Goal: Transaction & Acquisition: Purchase product/service

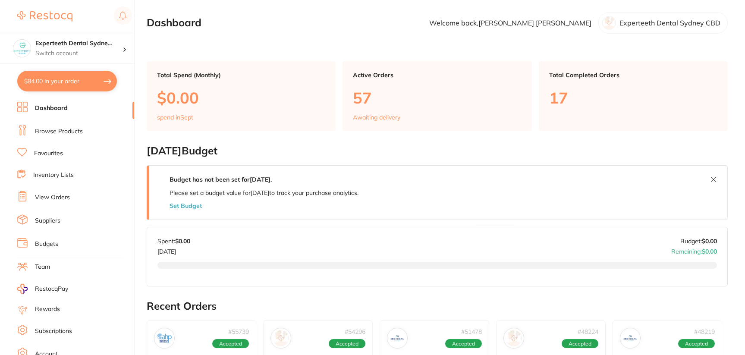
click at [60, 132] on link "Browse Products" at bounding box center [59, 131] width 48 height 9
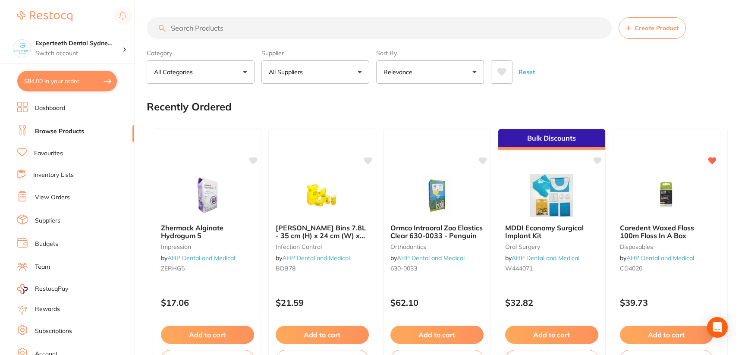
click at [319, 72] on button "All Suppliers" at bounding box center [315, 71] width 108 height 23
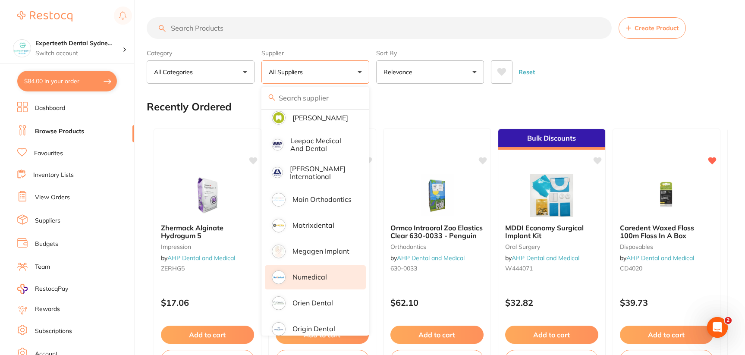
scroll to position [690, 0]
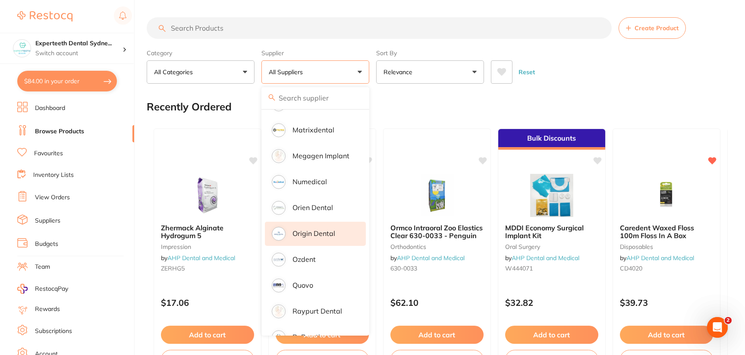
click at [324, 229] on p "Origin Dental" at bounding box center [313, 233] width 43 height 8
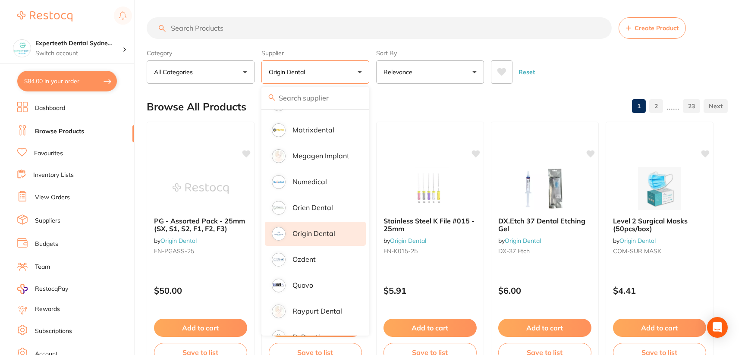
click at [226, 20] on input "search" at bounding box center [379, 28] width 465 height 22
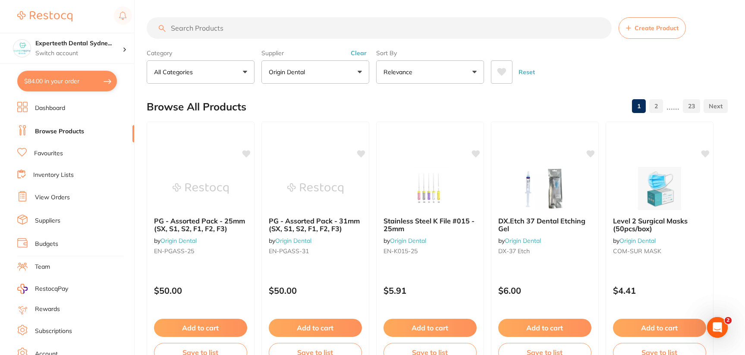
scroll to position [0, 0]
type input "pouch"
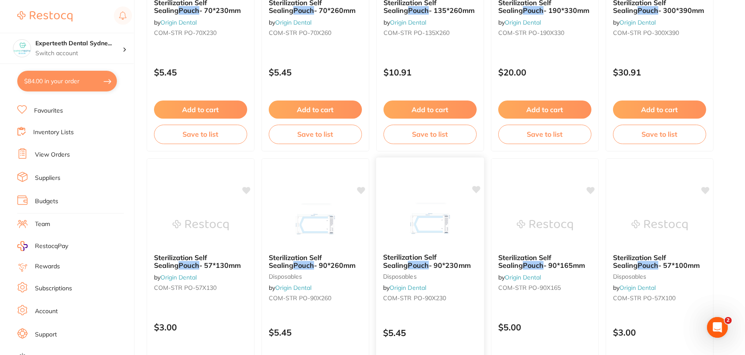
scroll to position [259, 0]
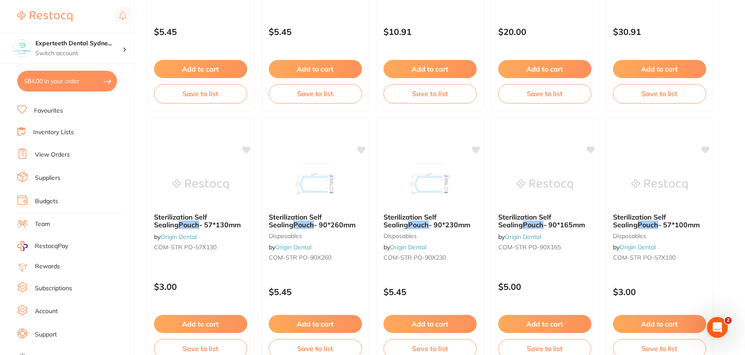
drag, startPoint x: 323, startPoint y: 218, endPoint x: 738, endPoint y: 61, distance: 443.6
click at [738, 61] on main "pouch Create Product Category All Categories All Categories disposables Clear C…" at bounding box center [446, 75] width 598 height 669
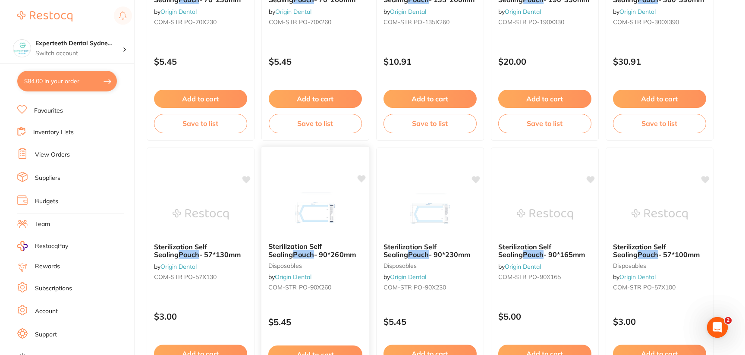
scroll to position [228, 0]
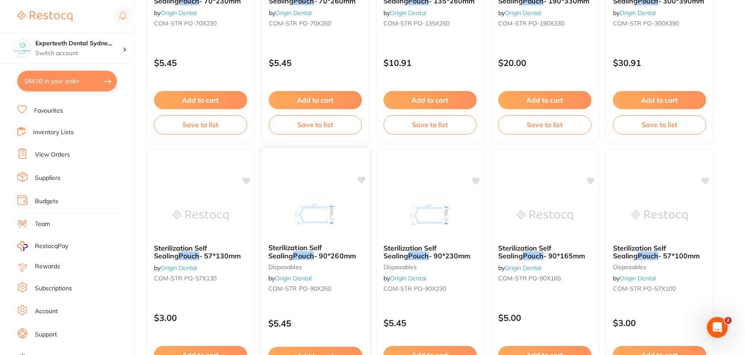
click at [323, 253] on span "- 90*260mm" at bounding box center [335, 255] width 42 height 9
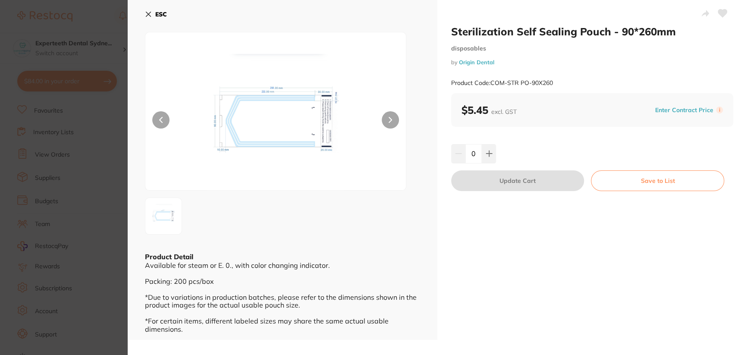
click at [508, 264] on div "Sterilization Self Sealing Pouch - 90*260mm disposables by Origin Dental Produc…" at bounding box center [592, 170] width 310 height 340
click at [263, 123] on img at bounding box center [275, 122] width 156 height 136
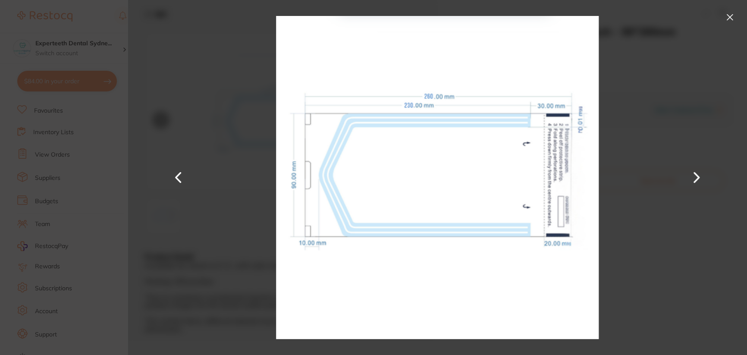
click at [709, 281] on div at bounding box center [437, 177] width 619 height 355
click at [730, 16] on button at bounding box center [730, 17] width 14 height 14
